Goal: Navigation & Orientation: Find specific page/section

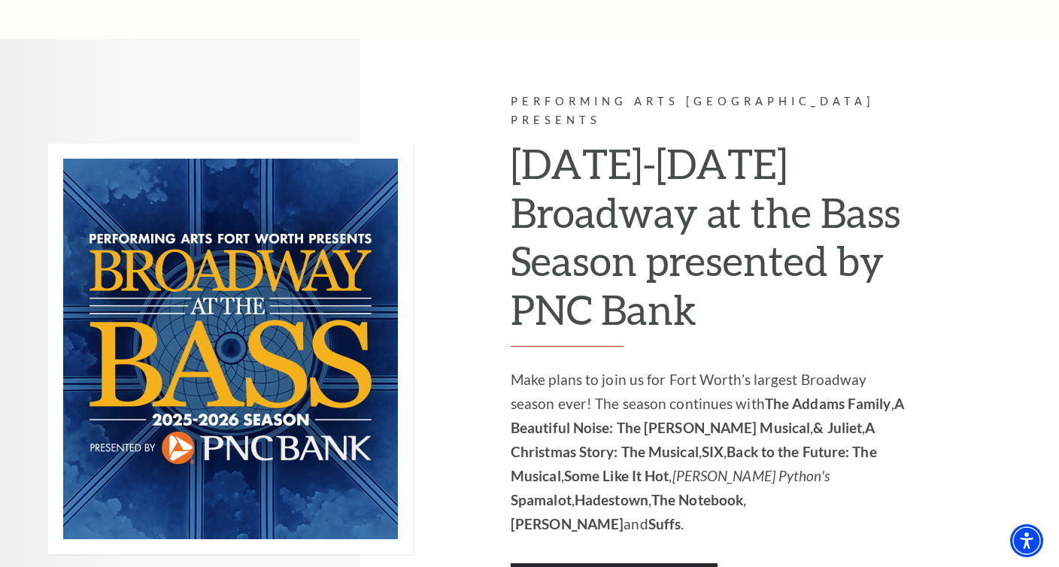
scroll to position [901, 0]
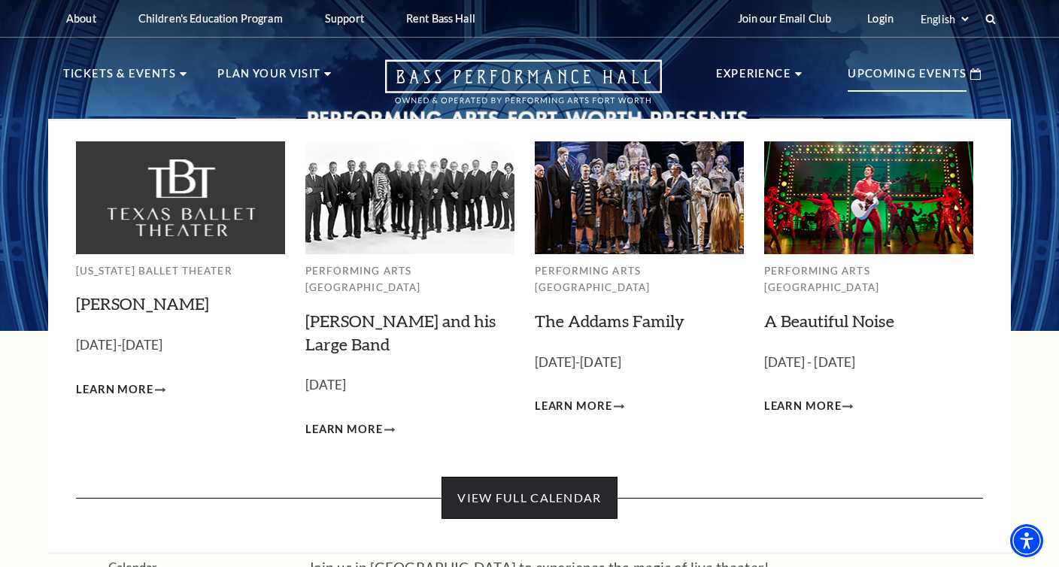
click at [518, 481] on link "View Full Calendar" at bounding box center [529, 498] width 175 height 42
